Goal: Find specific page/section: Find specific page/section

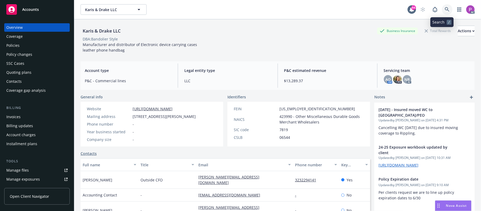
click at [442, 12] on link at bounding box center [447, 9] width 11 height 11
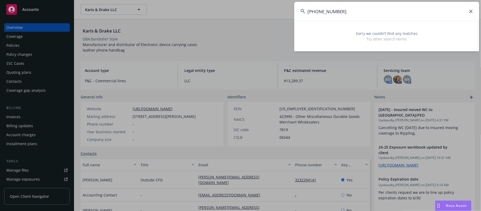
type input "[PHONE_NUMBER]"
